Goal: Information Seeking & Learning: Understand process/instructions

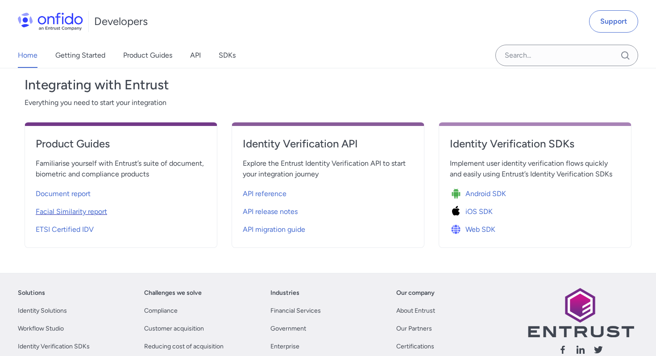
scroll to position [301, 0]
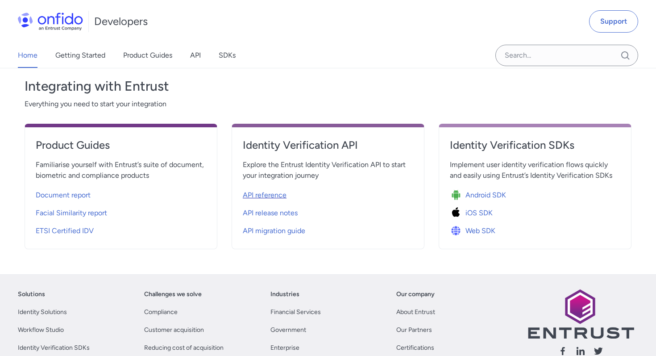
click at [254, 192] on span "API reference" at bounding box center [265, 195] width 44 height 11
select select "http"
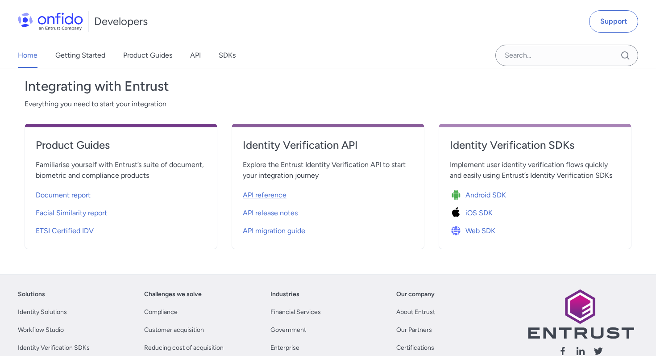
select select "http"
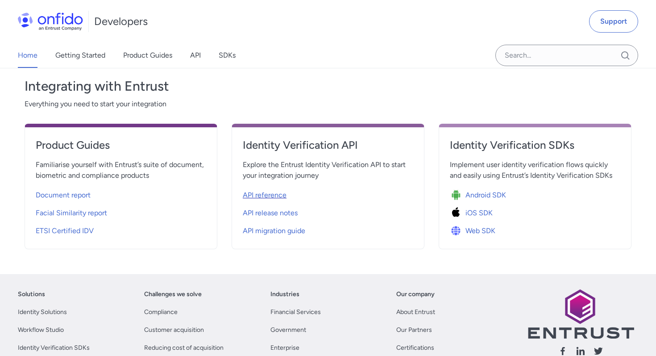
select select "http"
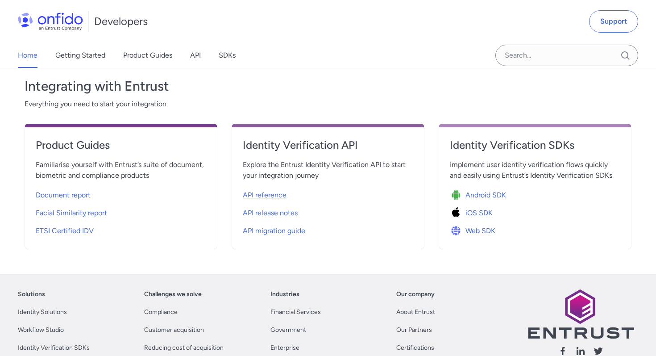
select select "http"
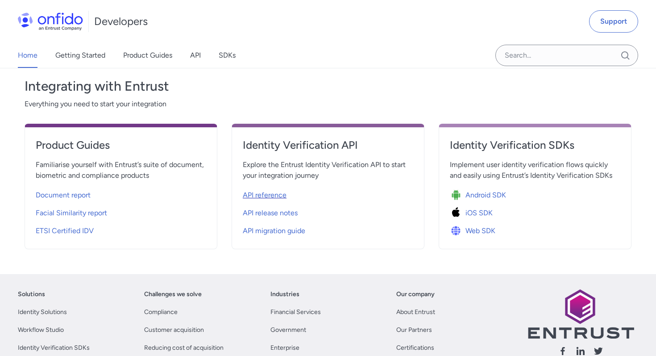
select select "http"
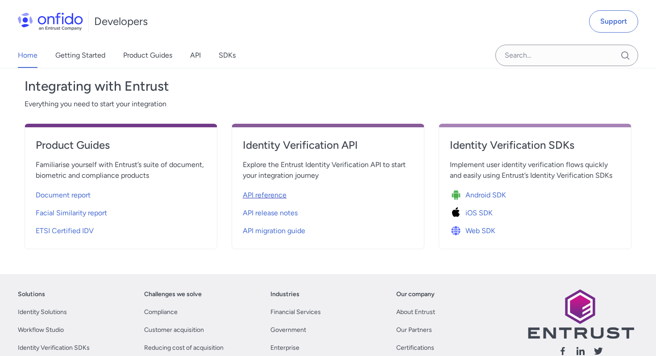
select select "http"
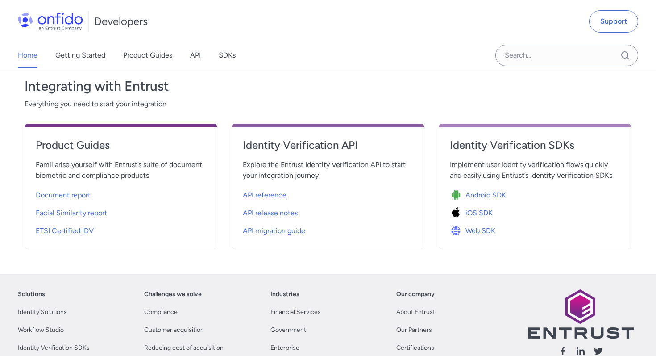
select select "http"
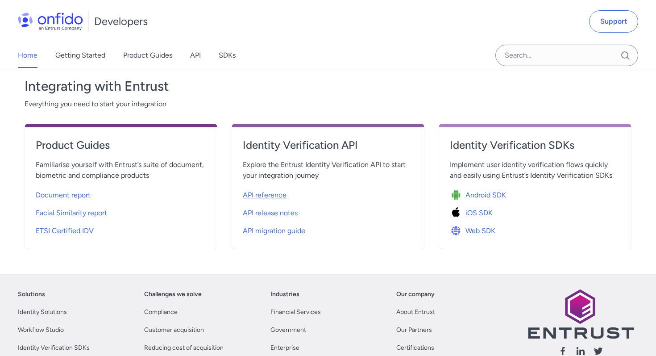
select select "http"
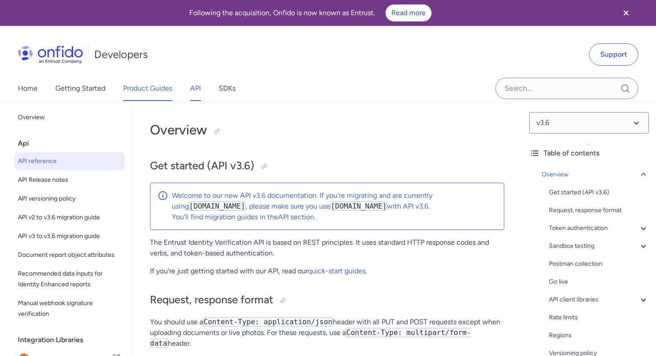
click at [163, 91] on link "Product Guides" at bounding box center [147, 88] width 49 height 25
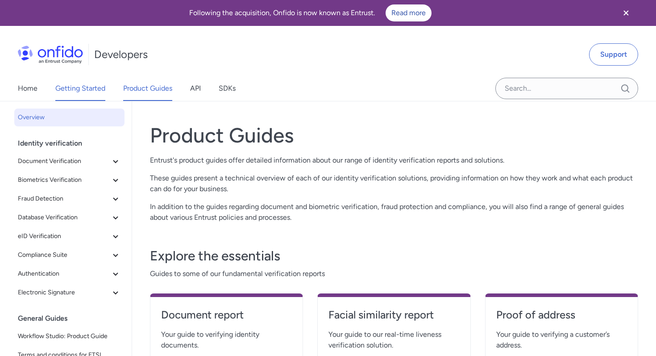
click at [65, 94] on link "Getting Started" at bounding box center [80, 88] width 50 height 25
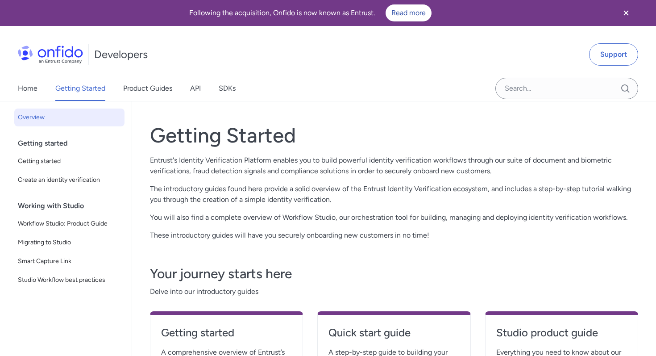
scroll to position [8, 0]
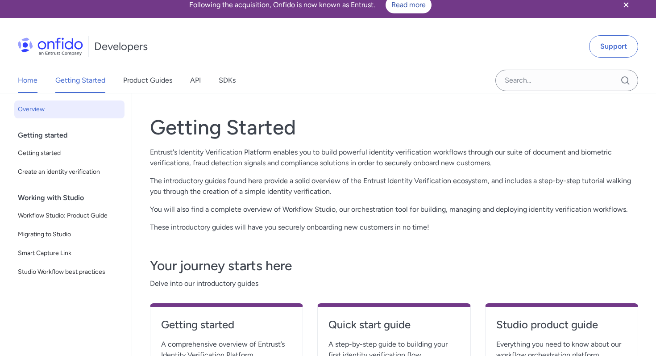
click at [22, 80] on link "Home" at bounding box center [28, 80] width 20 height 25
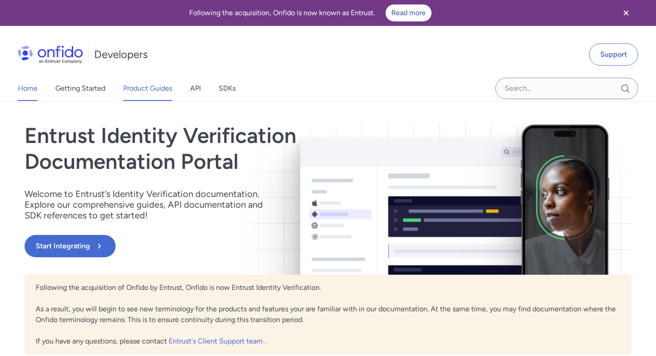
click at [142, 93] on link "Product Guides" at bounding box center [147, 88] width 49 height 25
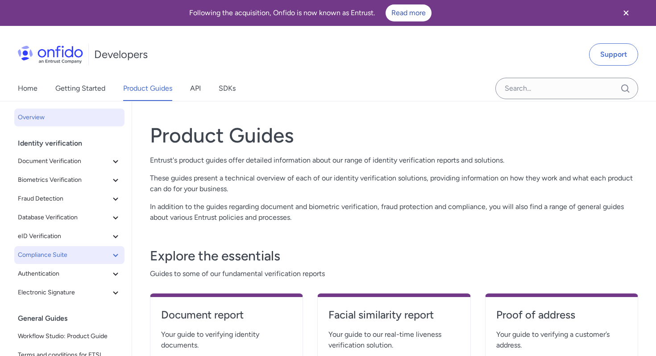
click at [71, 260] on span "Compliance Suite" at bounding box center [64, 255] width 92 height 11
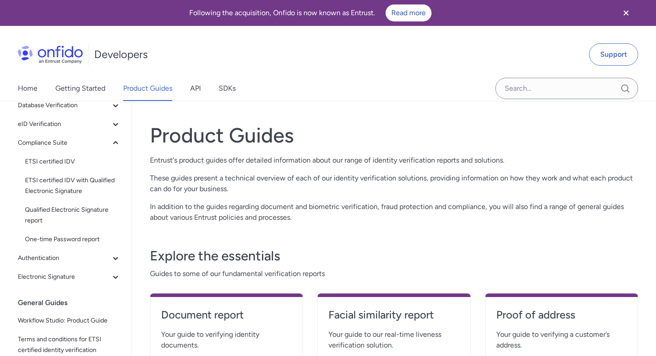
scroll to position [76, 0]
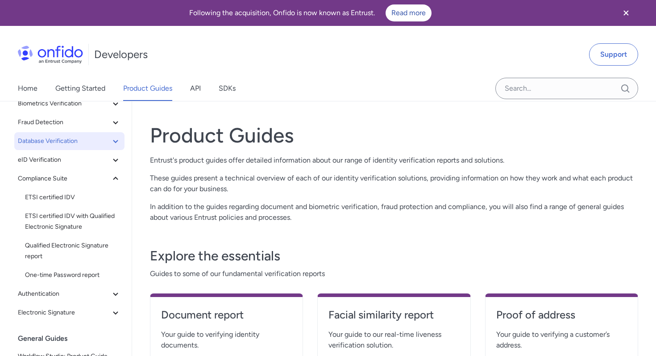
click at [64, 140] on span "Database Verification" at bounding box center [64, 141] width 92 height 11
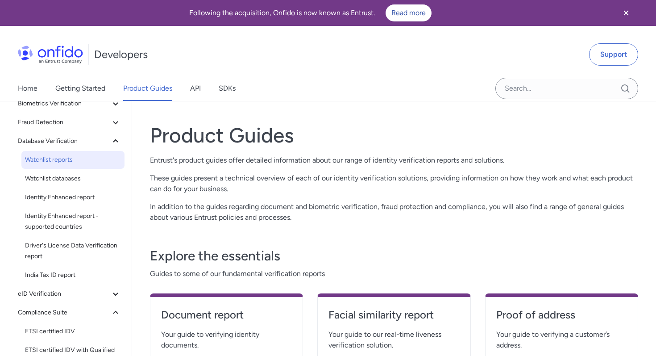
click at [63, 155] on span "Watchlist reports" at bounding box center [73, 159] width 96 height 11
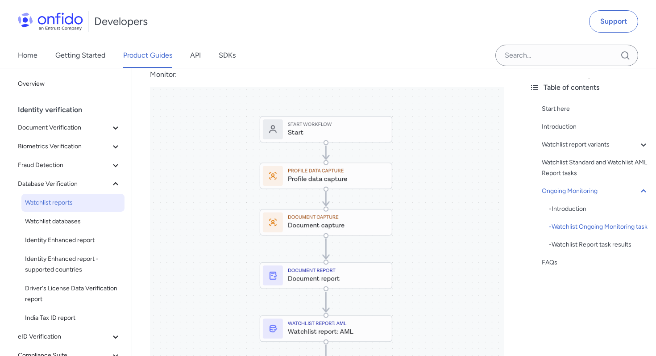
scroll to position [1606, 0]
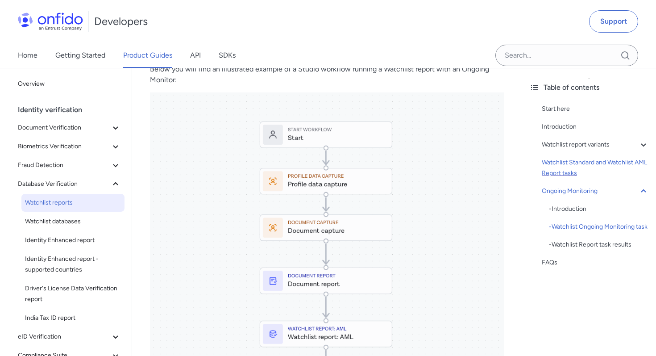
click at [568, 167] on div "Watchlist Standard and Watchlist AML Report tasks" at bounding box center [595, 167] width 107 height 21
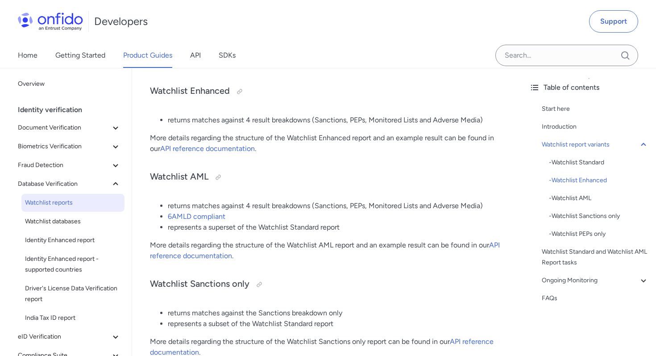
scroll to position [465, 0]
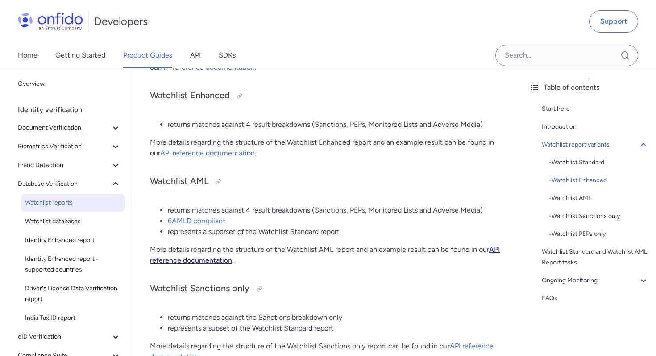
click at [213, 259] on link "API reference documentation" at bounding box center [325, 254] width 350 height 19
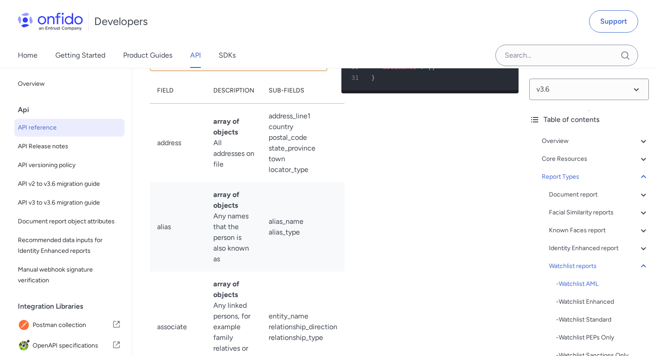
scroll to position [63629, 0]
